Goal: Task Accomplishment & Management: Use online tool/utility

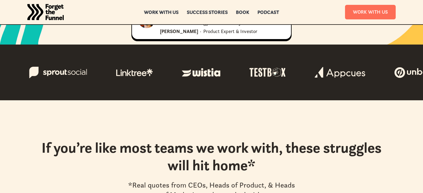
scroll to position [126, 0]
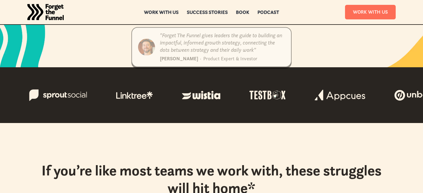
scroll to position [126, 0]
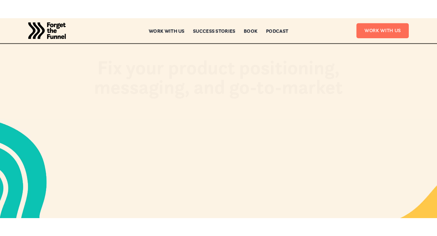
scroll to position [131, 0]
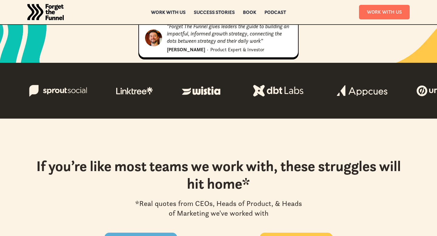
scroll to position [131, 0]
click at [168, 12] on div "Work with us" at bounding box center [168, 12] width 35 height 4
